Goal: Check status: Check status

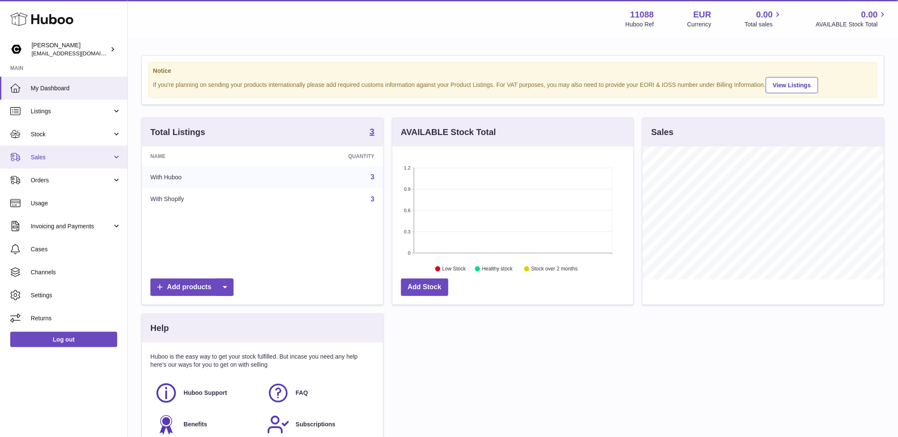
scroll to position [133, 241]
click at [62, 156] on span "Sales" at bounding box center [71, 157] width 81 height 8
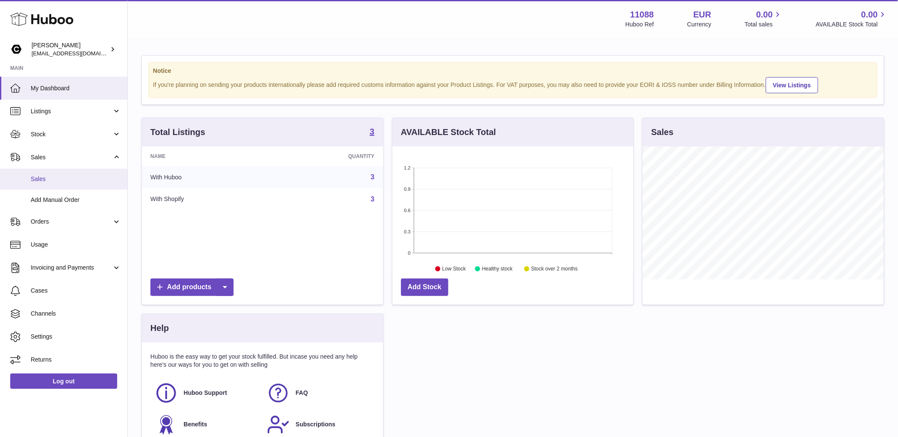
click at [60, 179] on span "Sales" at bounding box center [76, 179] width 90 height 8
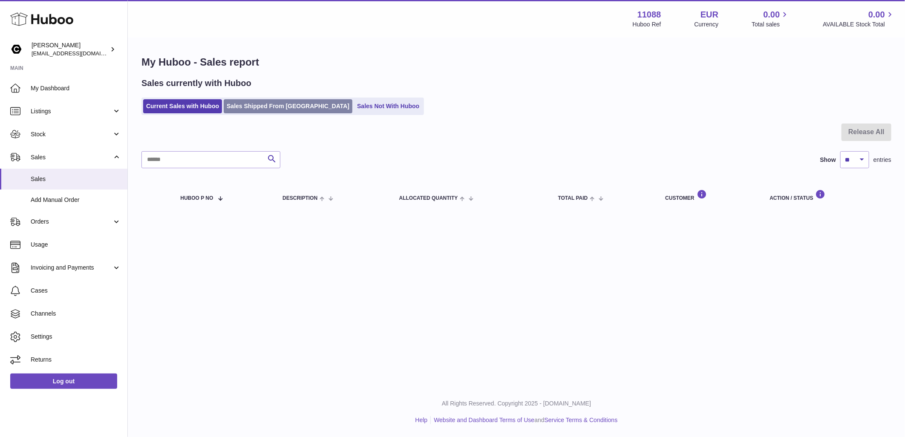
click at [278, 100] on link "Sales Shipped From [GEOGRAPHIC_DATA]" at bounding box center [288, 106] width 129 height 14
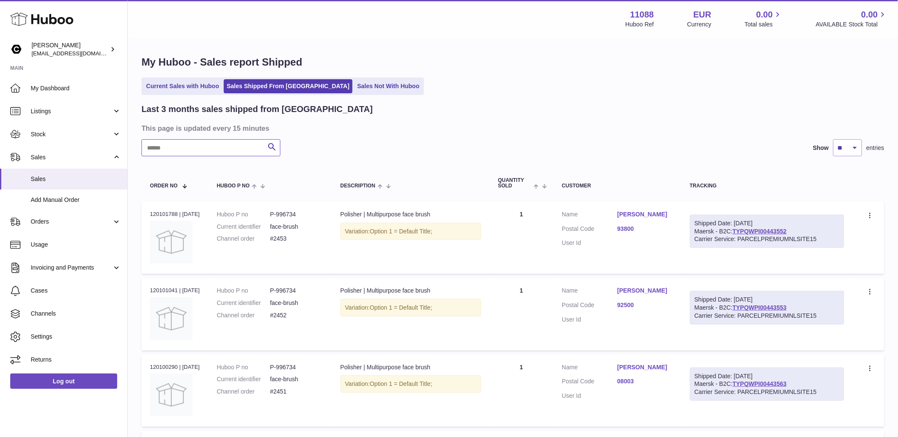
click at [231, 150] on input "text" at bounding box center [210, 147] width 139 height 17
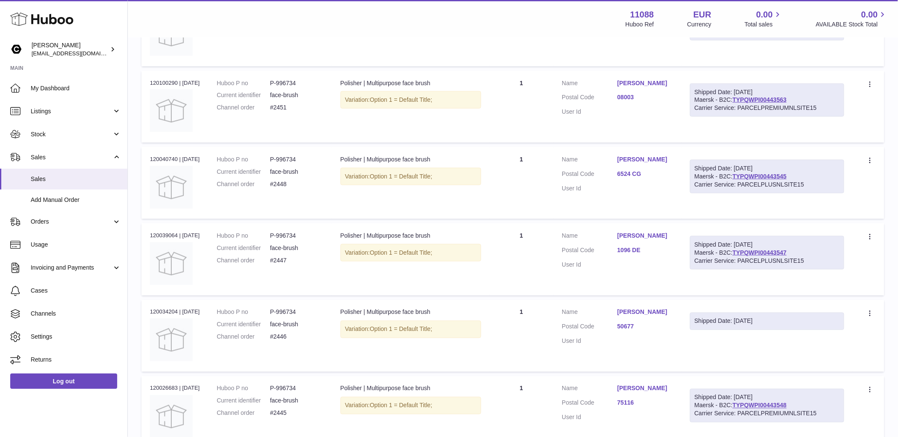
scroll to position [95, 0]
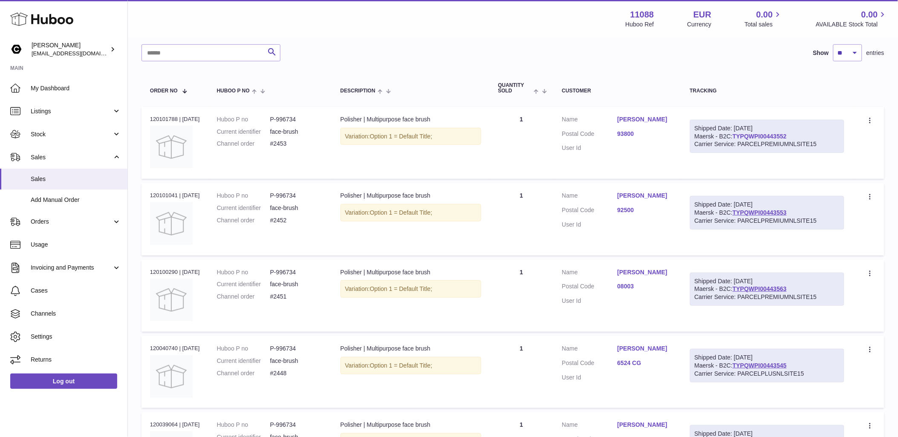
click at [767, 135] on link "TYPQWPI00443552" at bounding box center [759, 136] width 54 height 7
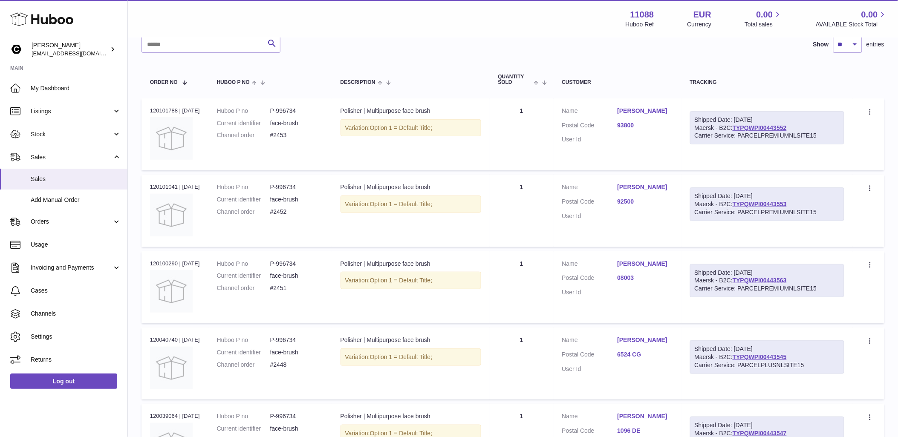
scroll to position [48, 0]
